Goal: Navigation & Orientation: Find specific page/section

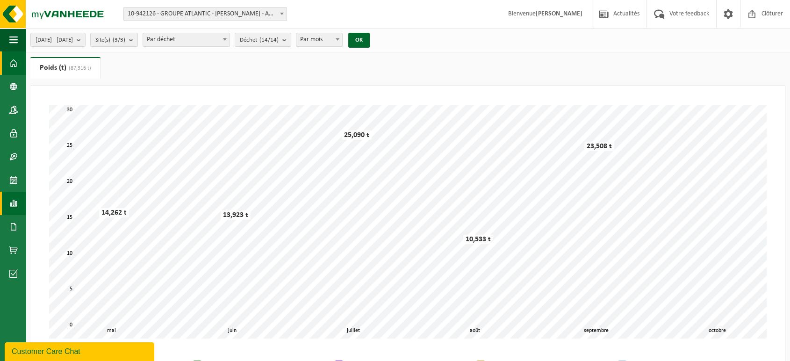
drag, startPoint x: 2, startPoint y: 51, endPoint x: 14, endPoint y: 66, distance: 18.9
click at [3, 52] on link "Tableau de bord" at bounding box center [13, 62] width 26 height 23
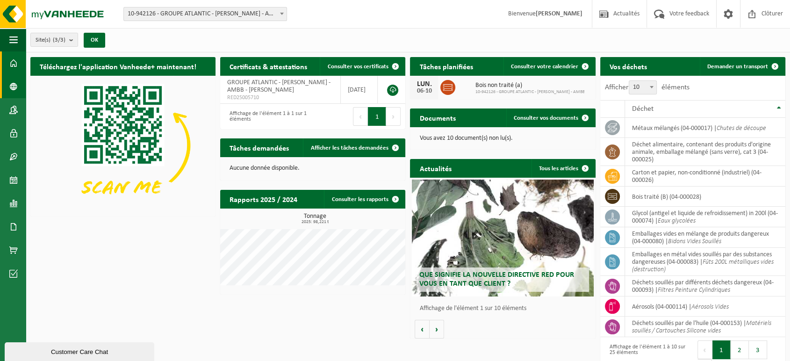
click at [16, 82] on span at bounding box center [13, 86] width 8 height 23
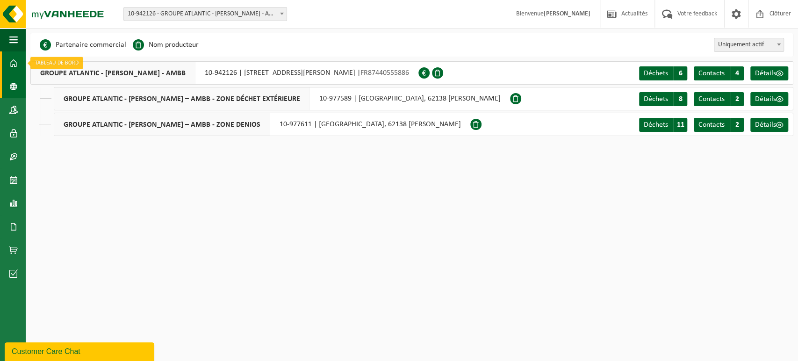
click at [17, 59] on span at bounding box center [13, 62] width 8 height 23
